Goal: Information Seeking & Learning: Learn about a topic

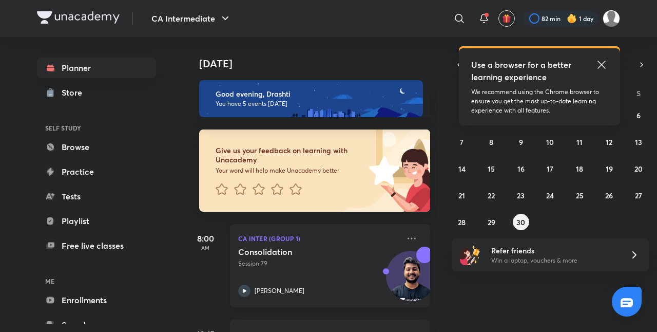
click at [352, 263] on p "Session 79" at bounding box center [318, 263] width 161 height 9
click at [602, 61] on icon at bounding box center [601, 65] width 12 height 12
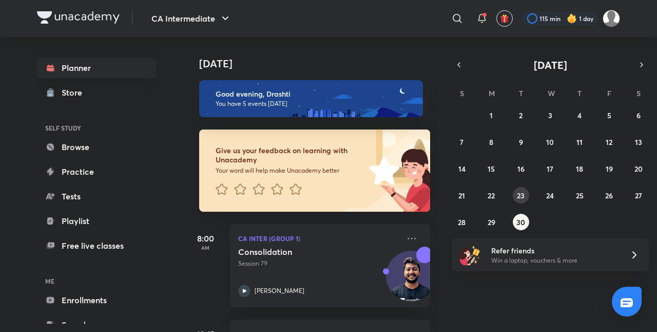
click at [527, 191] on button "23" at bounding box center [521, 195] width 16 height 16
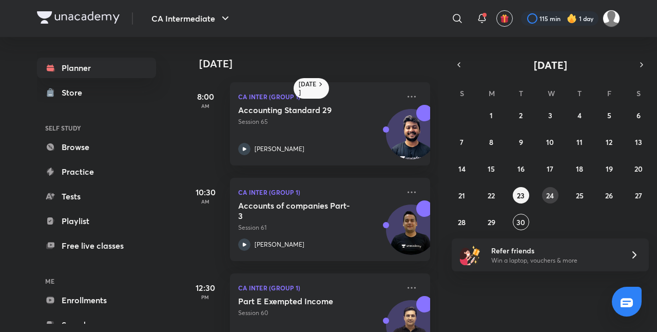
click at [551, 192] on abbr "24" at bounding box center [550, 195] width 8 height 10
click at [583, 191] on abbr "25" at bounding box center [580, 195] width 8 height 10
click at [603, 194] on button "26" at bounding box center [609, 195] width 16 height 16
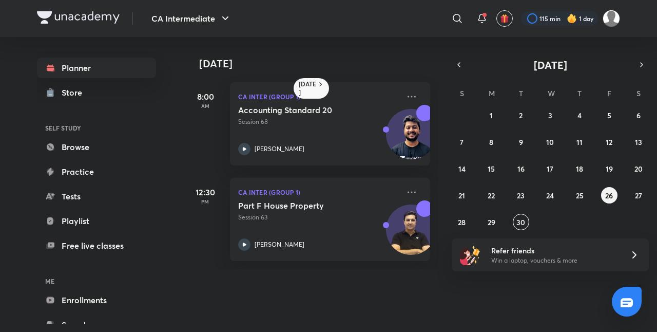
click at [629, 195] on div "31 1 2 3 4 5 6 7 8 9 10 11 12 13 14 15 16 17 18 19 20 21 22 23 24 25 26 27 28 2…" at bounding box center [550, 168] width 197 height 123
click at [639, 194] on abbr "27" at bounding box center [638, 195] width 7 height 10
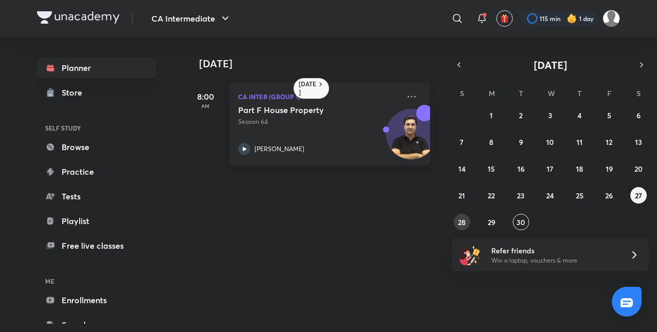
click at [461, 219] on abbr "28" at bounding box center [462, 222] width 8 height 10
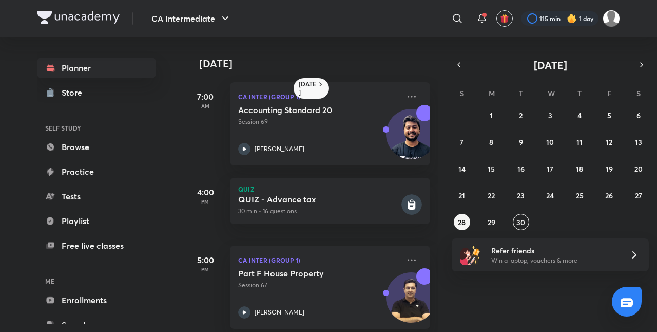
click at [488, 230] on div "[DATE] 7:00 AM CA Inter (Group 1) Accounting Standard 20 Session 69 [PERSON_NAM…" at bounding box center [420, 184] width 470 height 295
click at [491, 214] on button "29" at bounding box center [491, 222] width 16 height 16
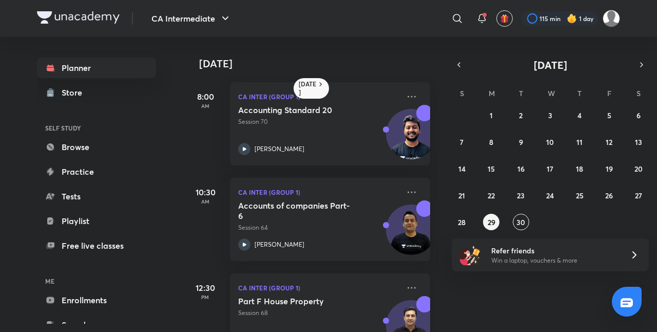
scroll to position [136, 0]
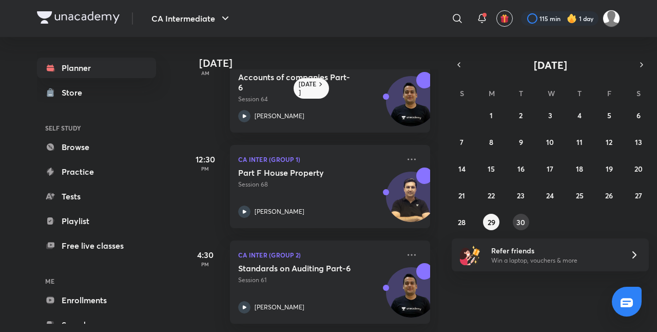
click at [523, 223] on abbr "30" at bounding box center [520, 222] width 9 height 10
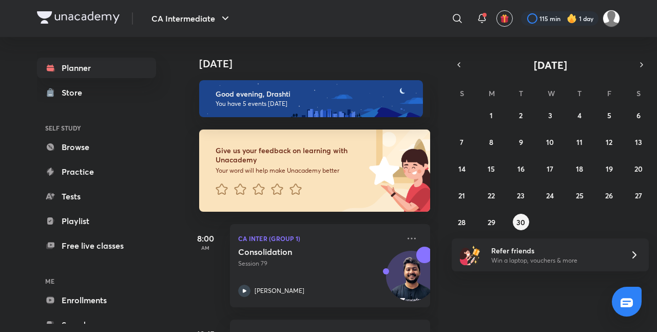
click at [538, 226] on div "31 1 2 3 4 5 6 7 8 9 10 11 12 13 14 15 16 17 18 19 20 21 22 23 24 25 26 27 28 2…" at bounding box center [550, 168] width 197 height 123
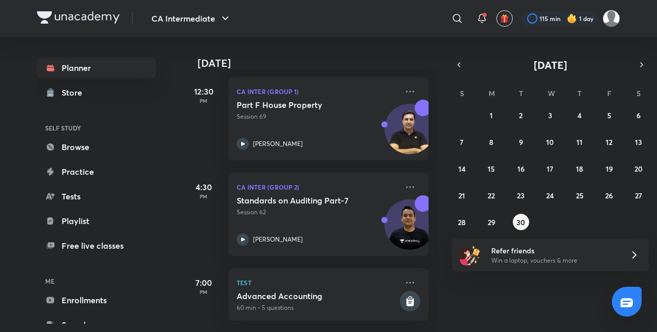
scroll to position [0, 2]
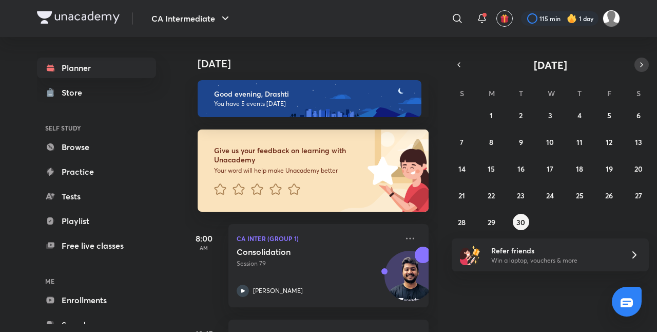
click at [641, 64] on icon "button" at bounding box center [642, 64] width 8 height 9
click at [549, 119] on abbr "1" at bounding box center [550, 115] width 3 height 10
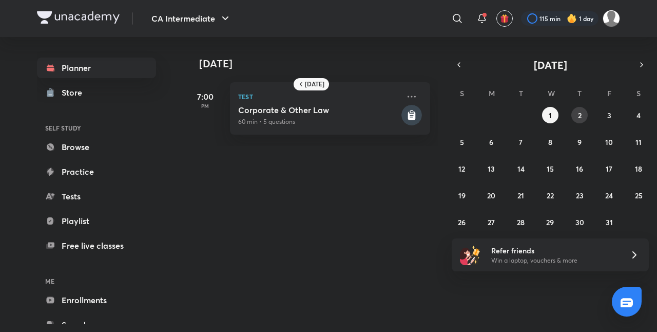
click at [577, 115] on button "2" at bounding box center [579, 115] width 16 height 16
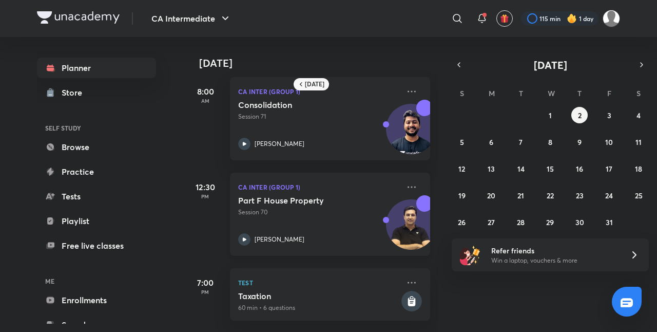
scroll to position [0, 0]
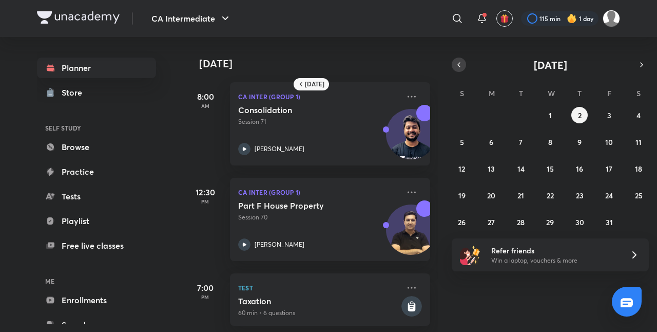
click at [456, 61] on icon "button" at bounding box center [459, 64] width 8 height 9
